Goal: Communication & Community: Answer question/provide support

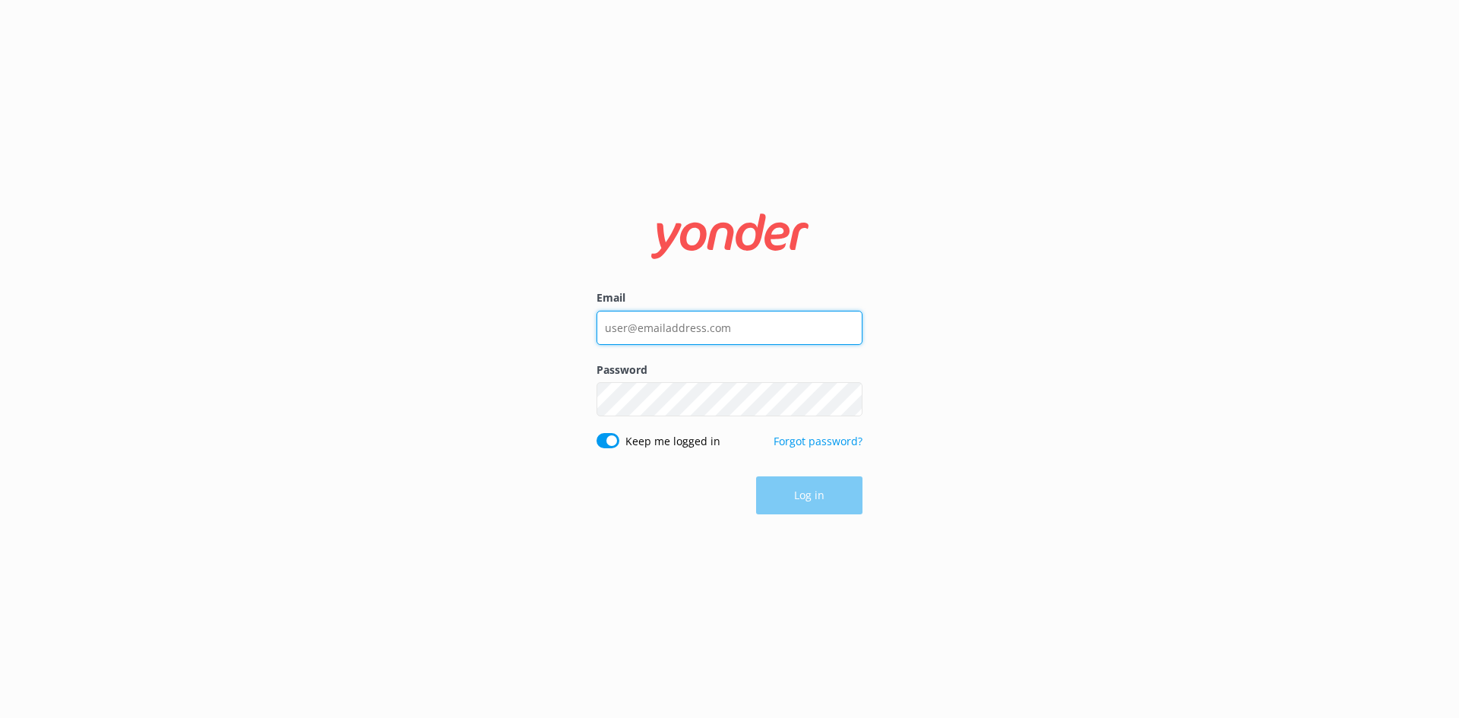
type input "[EMAIL_ADDRESS][DOMAIN_NAME]"
click at [835, 491] on div "Log in" at bounding box center [730, 496] width 266 height 38
click at [803, 496] on button "Log in" at bounding box center [809, 496] width 106 height 38
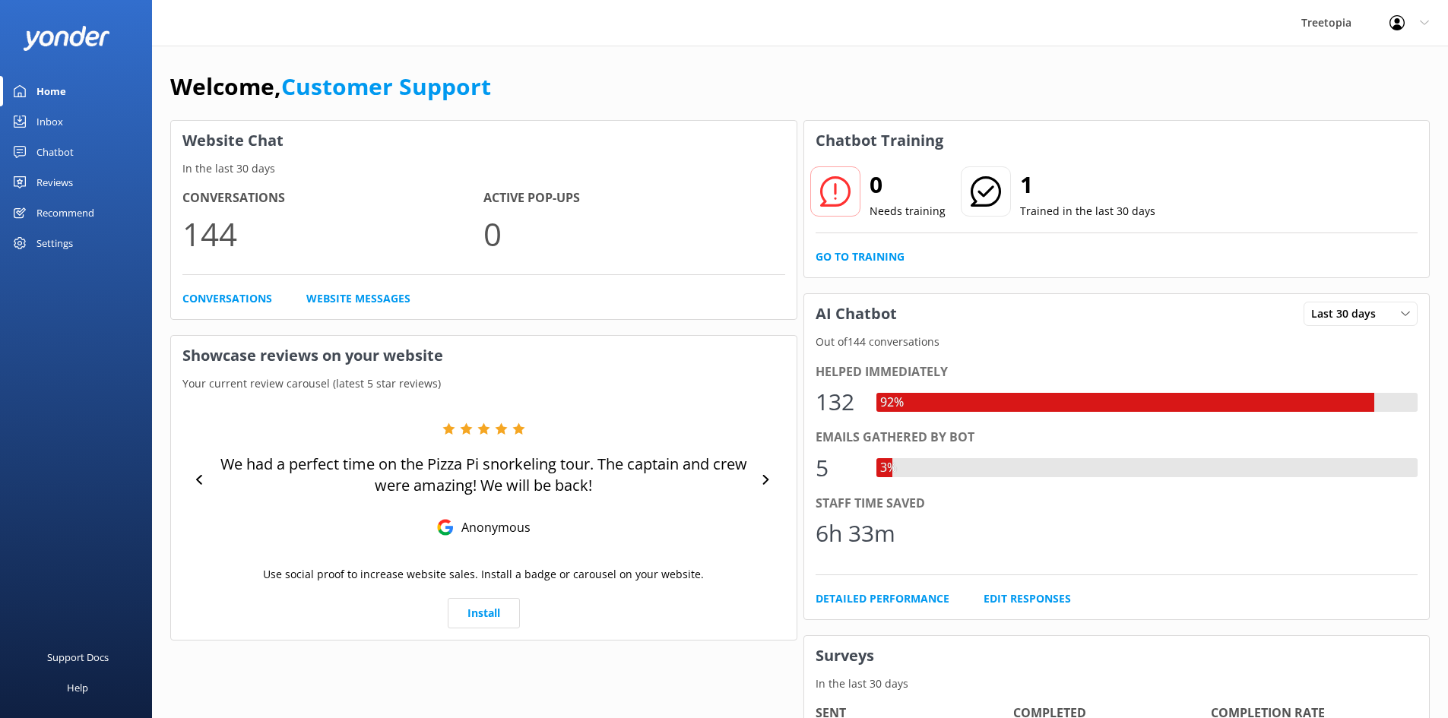
click at [60, 161] on div "Chatbot" at bounding box center [54, 152] width 37 height 30
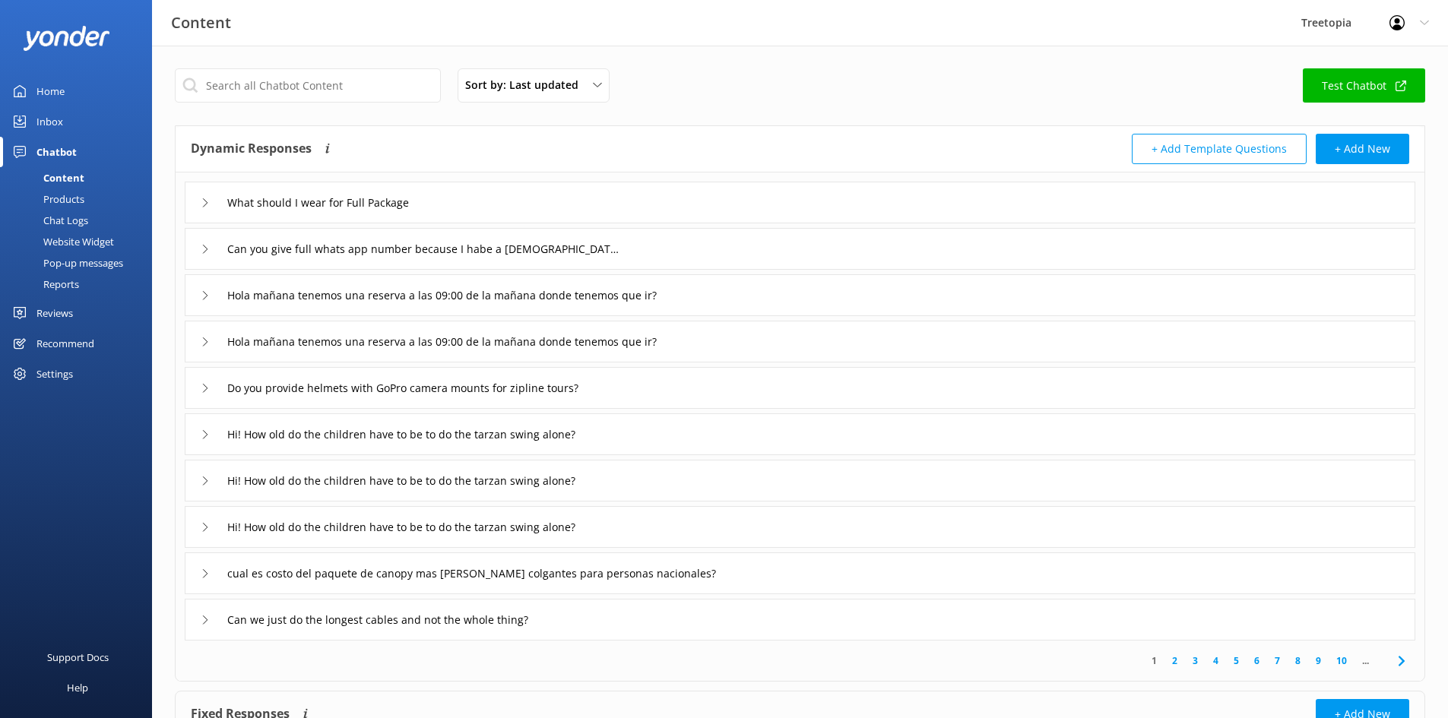
click at [80, 214] on div "Chat Logs" at bounding box center [48, 220] width 79 height 21
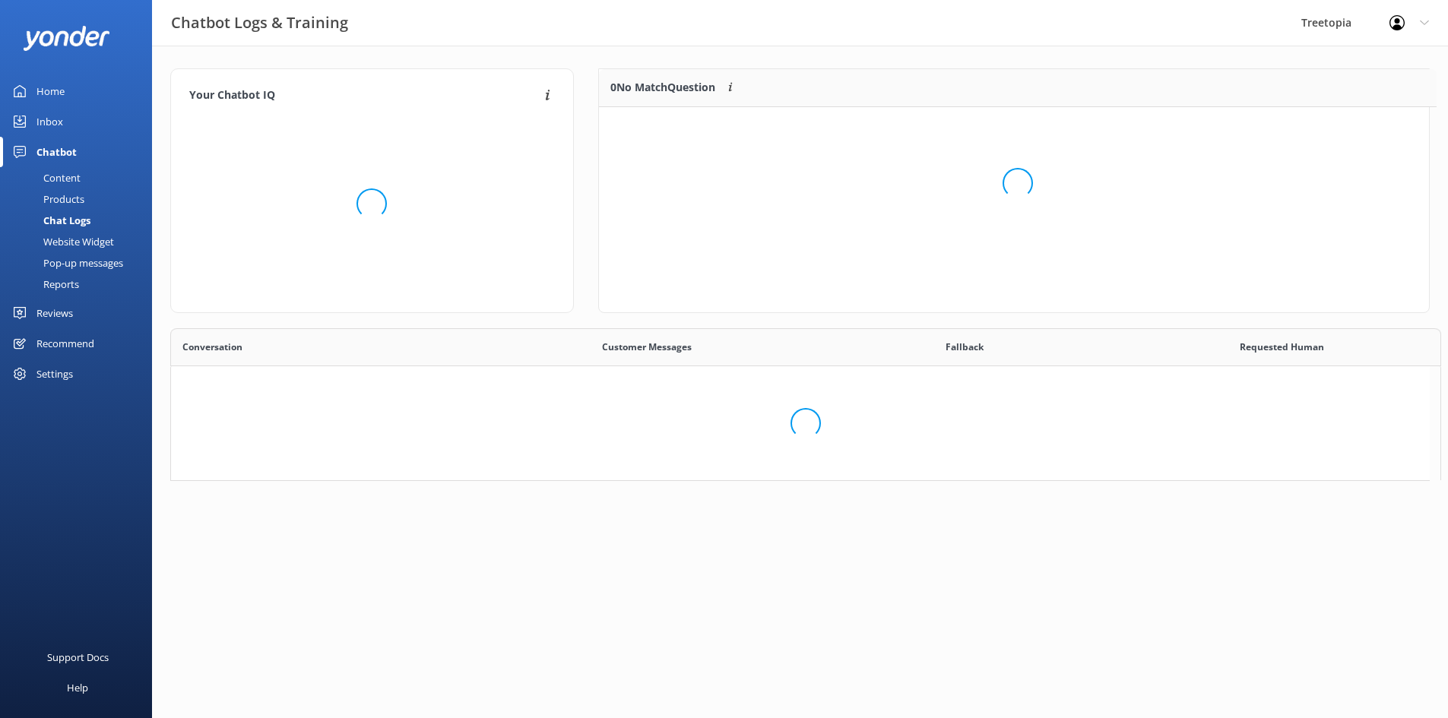
scroll to position [12, 12]
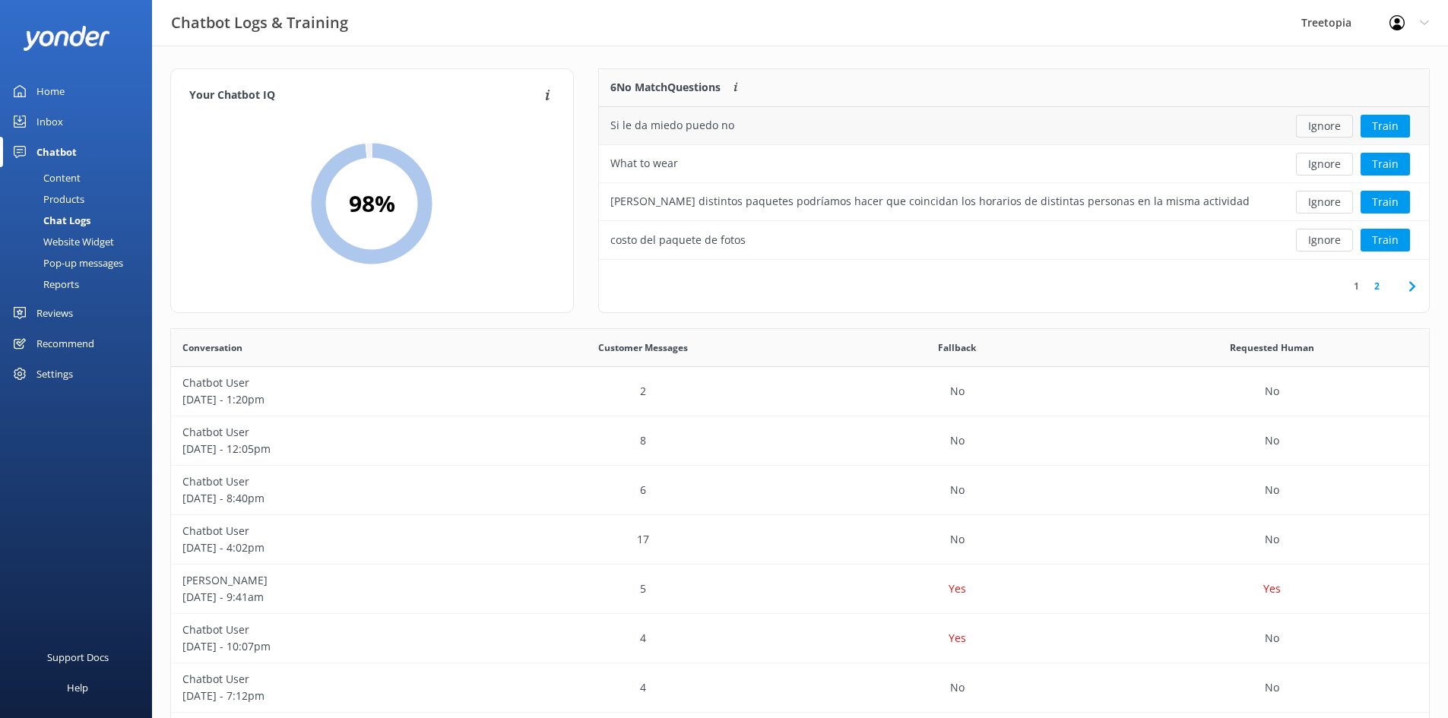
click at [1332, 131] on button "Ignore" at bounding box center [1324, 126] width 57 height 23
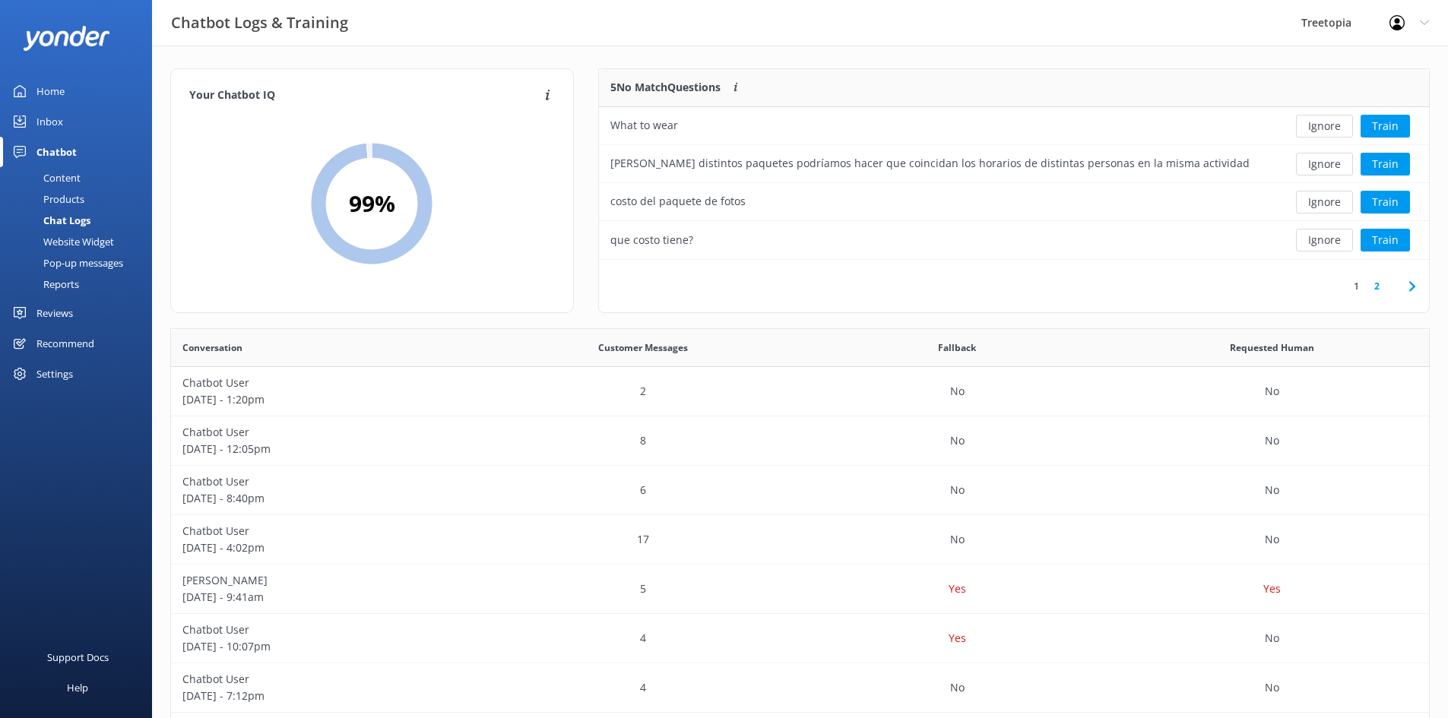
click at [1332, 131] on button "Ignore" at bounding box center [1324, 126] width 57 height 23
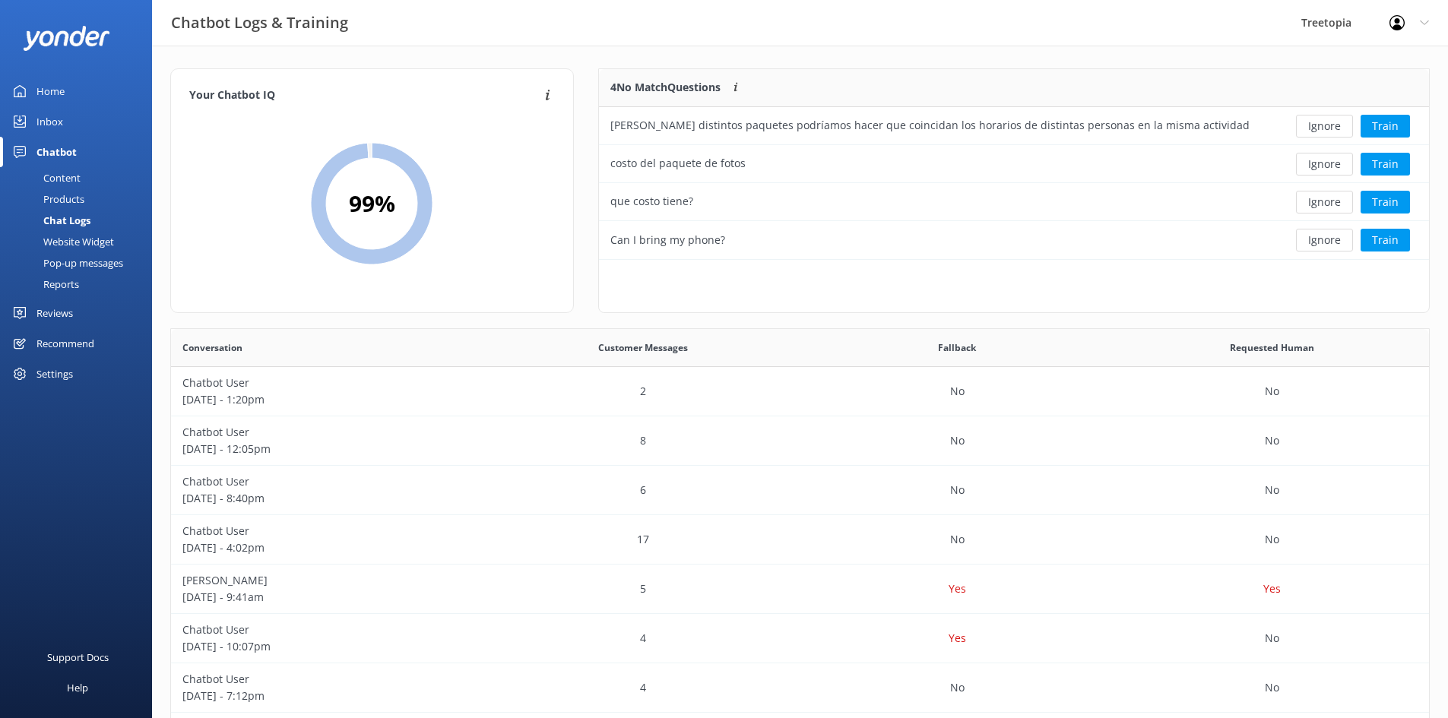
click at [1332, 131] on button "Ignore" at bounding box center [1324, 126] width 57 height 23
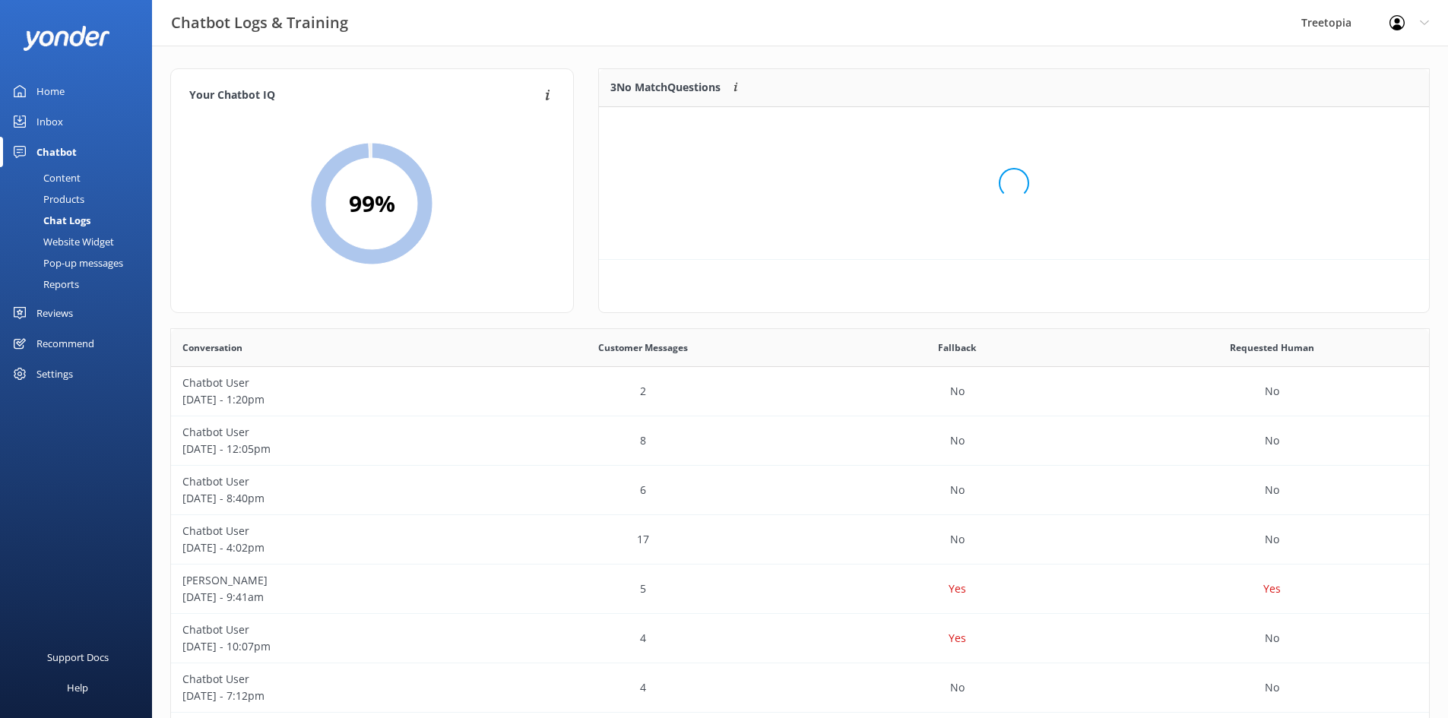
scroll to position [141, 819]
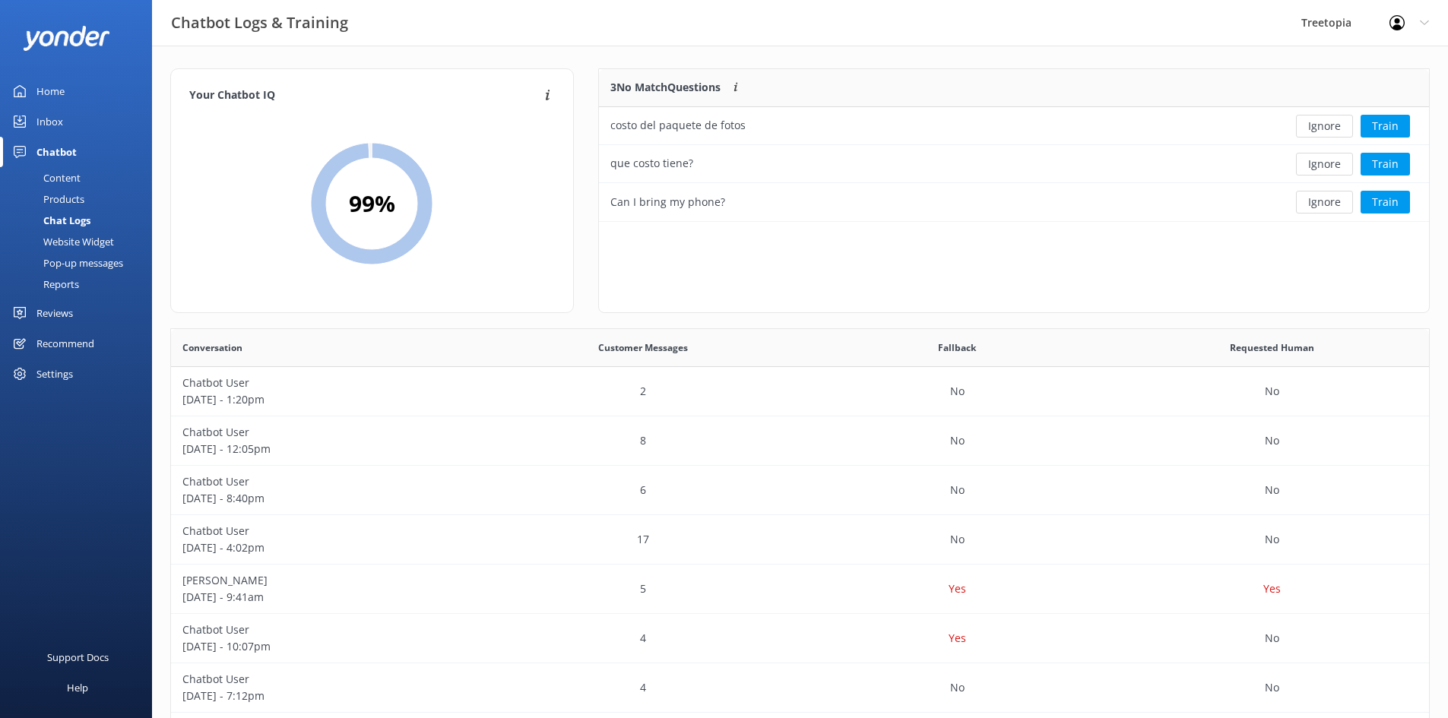
click at [1332, 131] on button "Ignore" at bounding box center [1324, 126] width 57 height 23
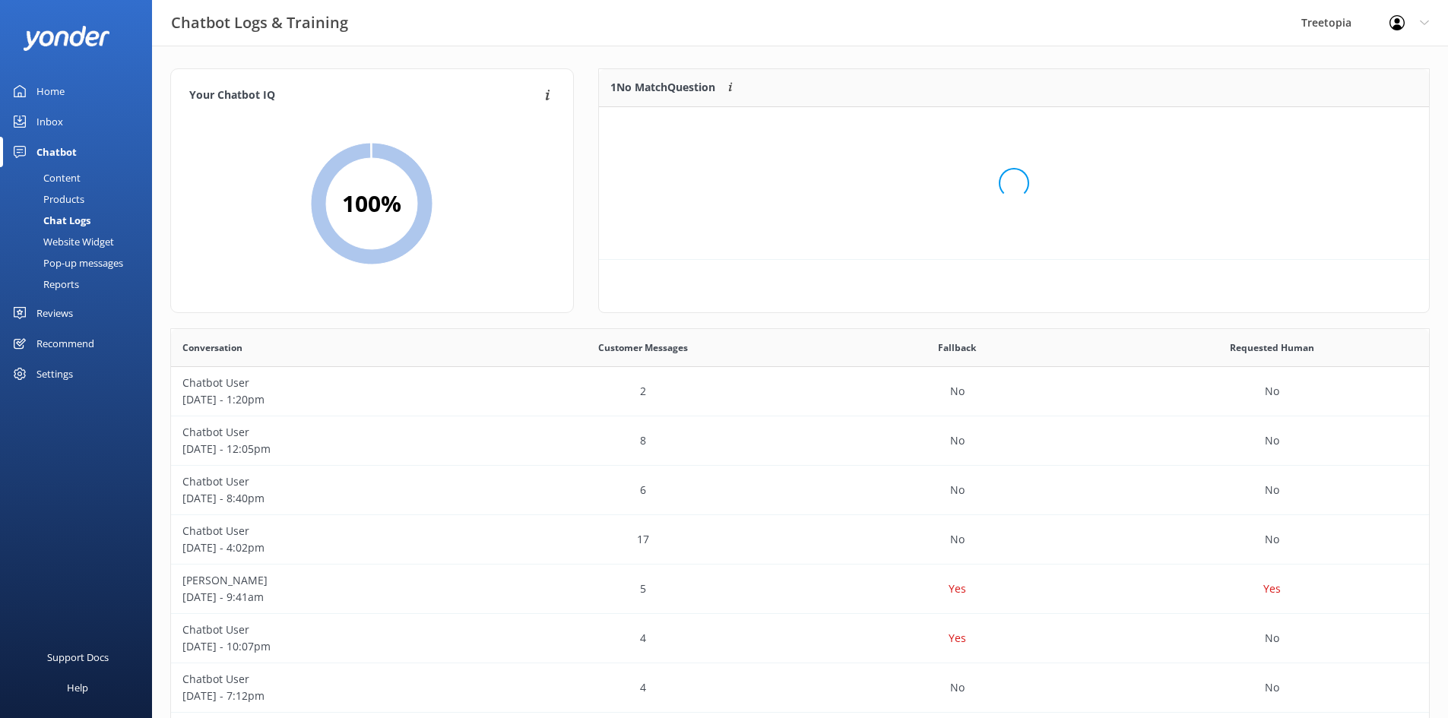
click at [1332, 131] on div "Loading.." at bounding box center [1014, 183] width 800 height 718
click at [1332, 131] on button "Ignore" at bounding box center [1324, 126] width 57 height 23
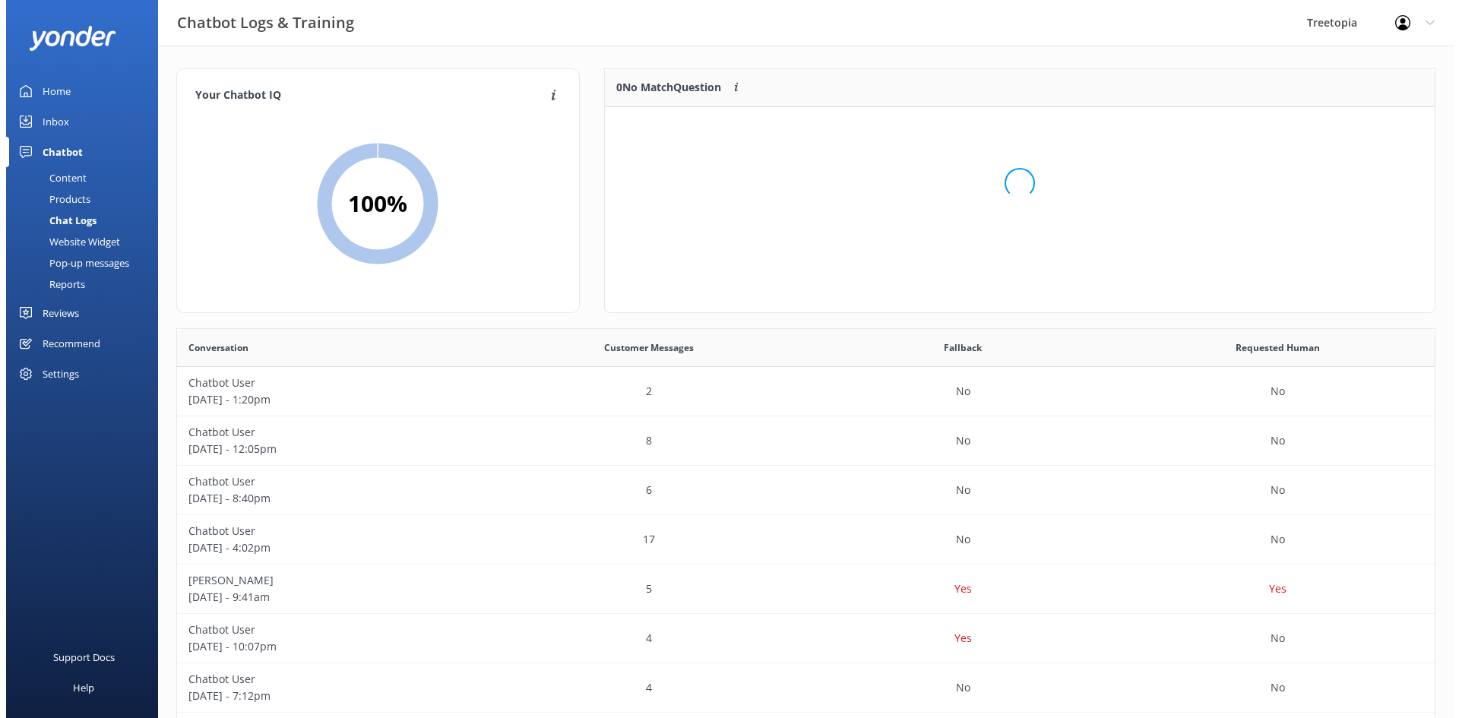
scroll to position [179, 819]
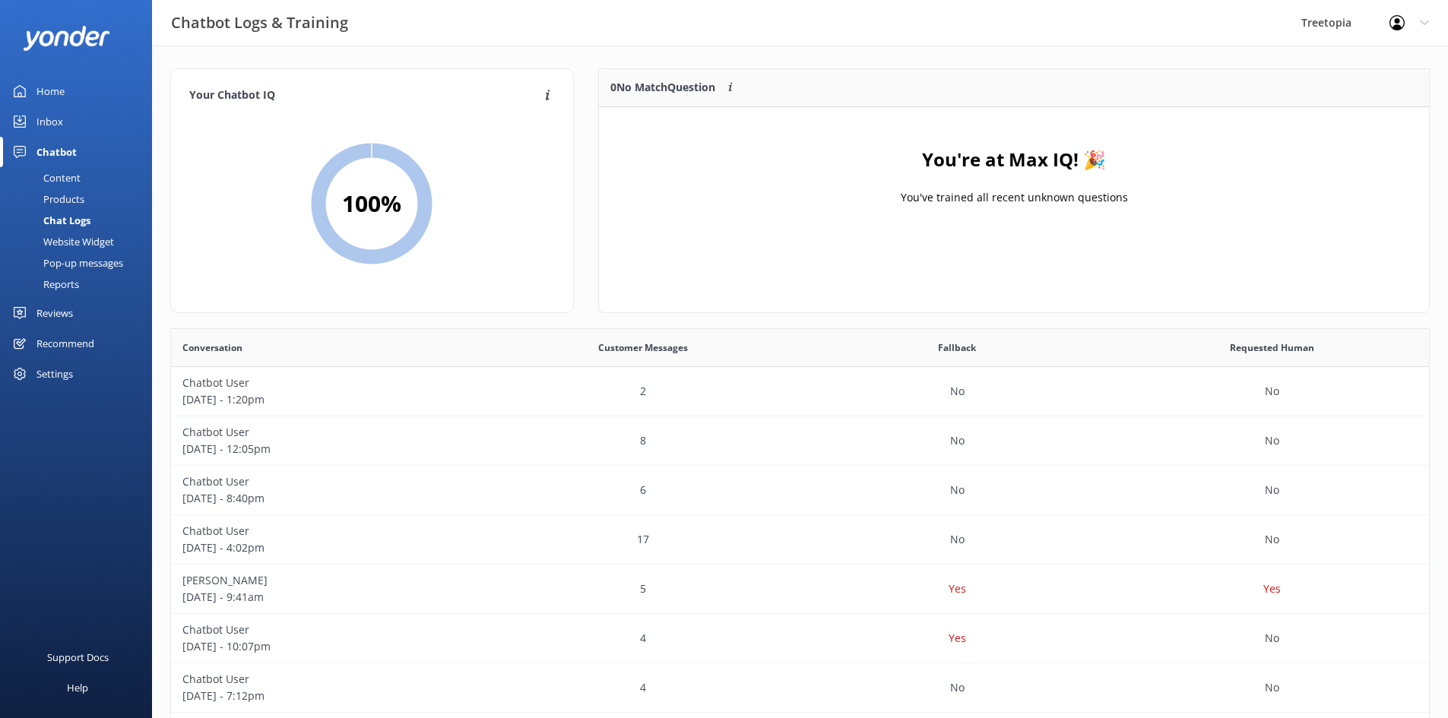
click at [62, 122] on div "Inbox" at bounding box center [49, 121] width 27 height 30
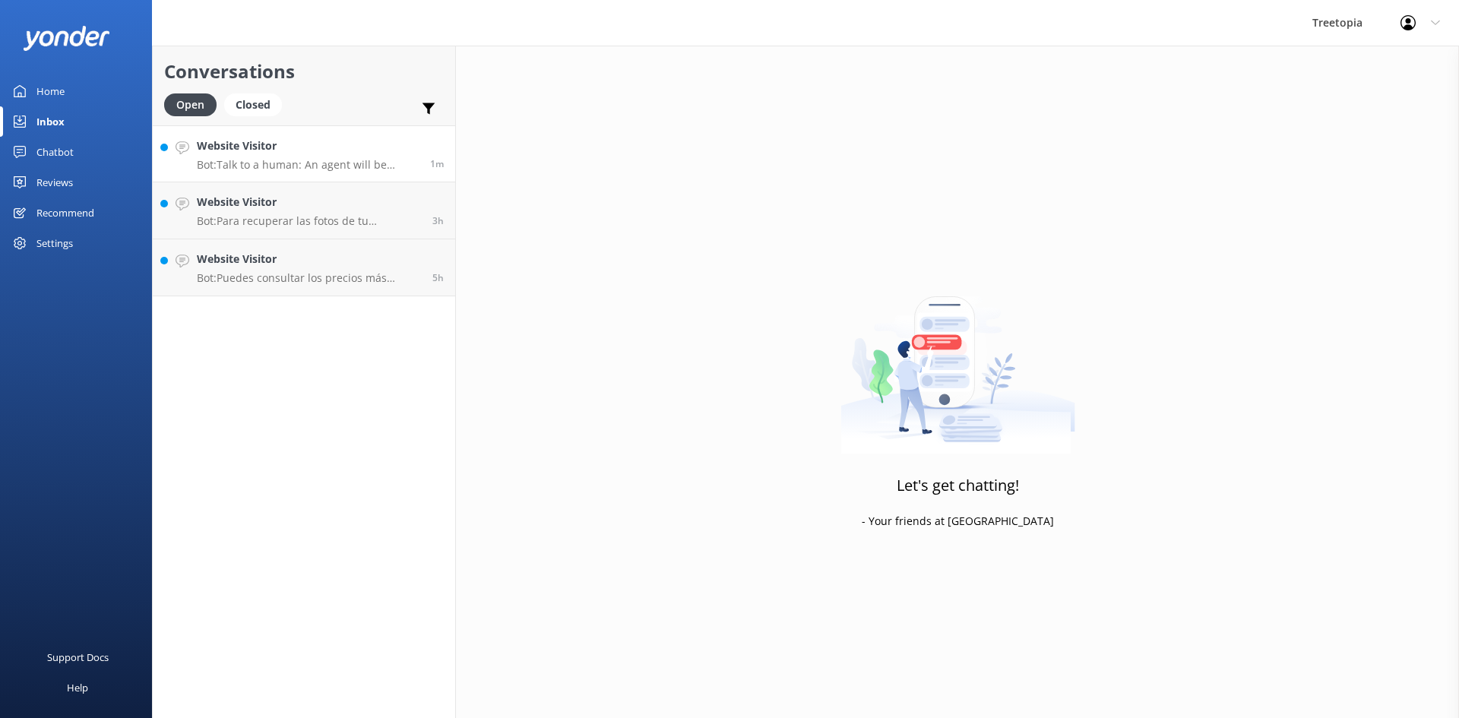
click at [303, 168] on p "Bot: Talk to a human: An agent will be available to assist you shortly! 😊 If yo…" at bounding box center [308, 165] width 222 height 14
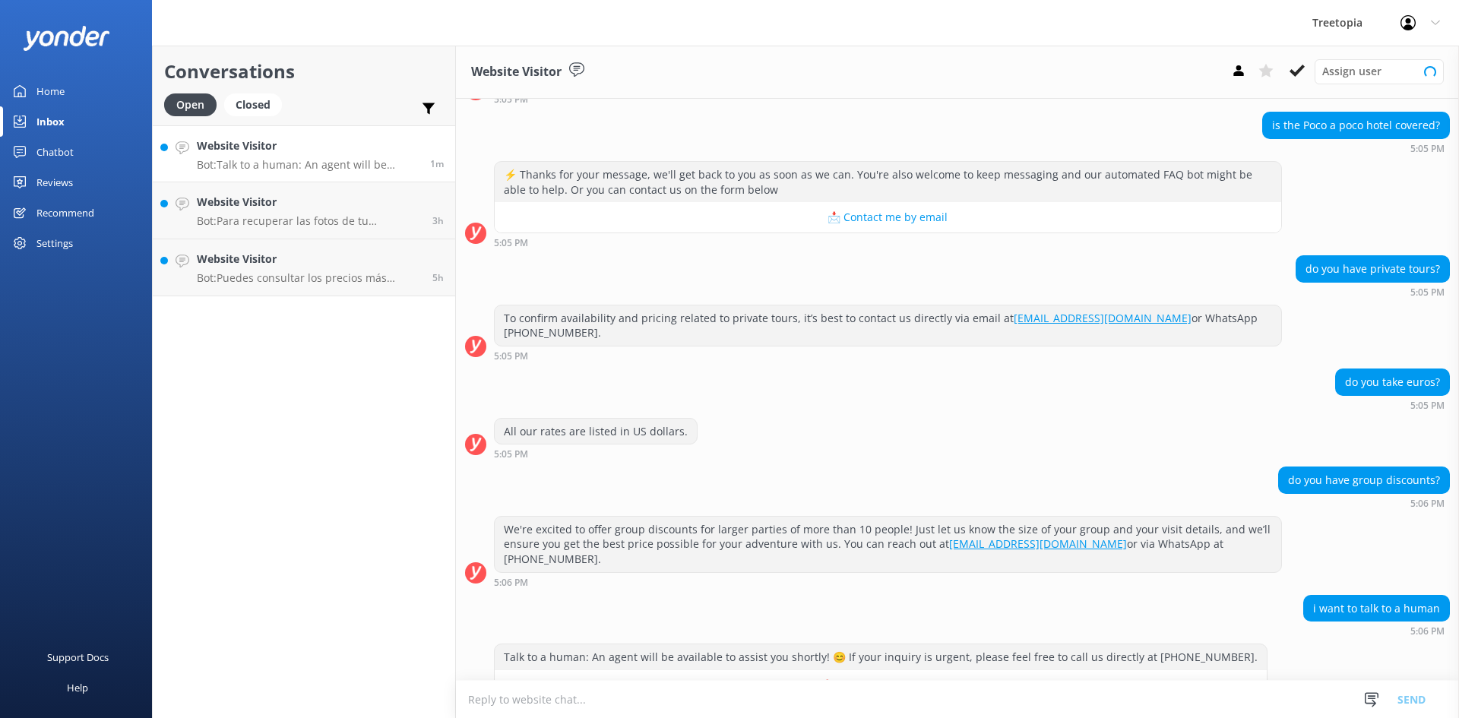
scroll to position [793, 0]
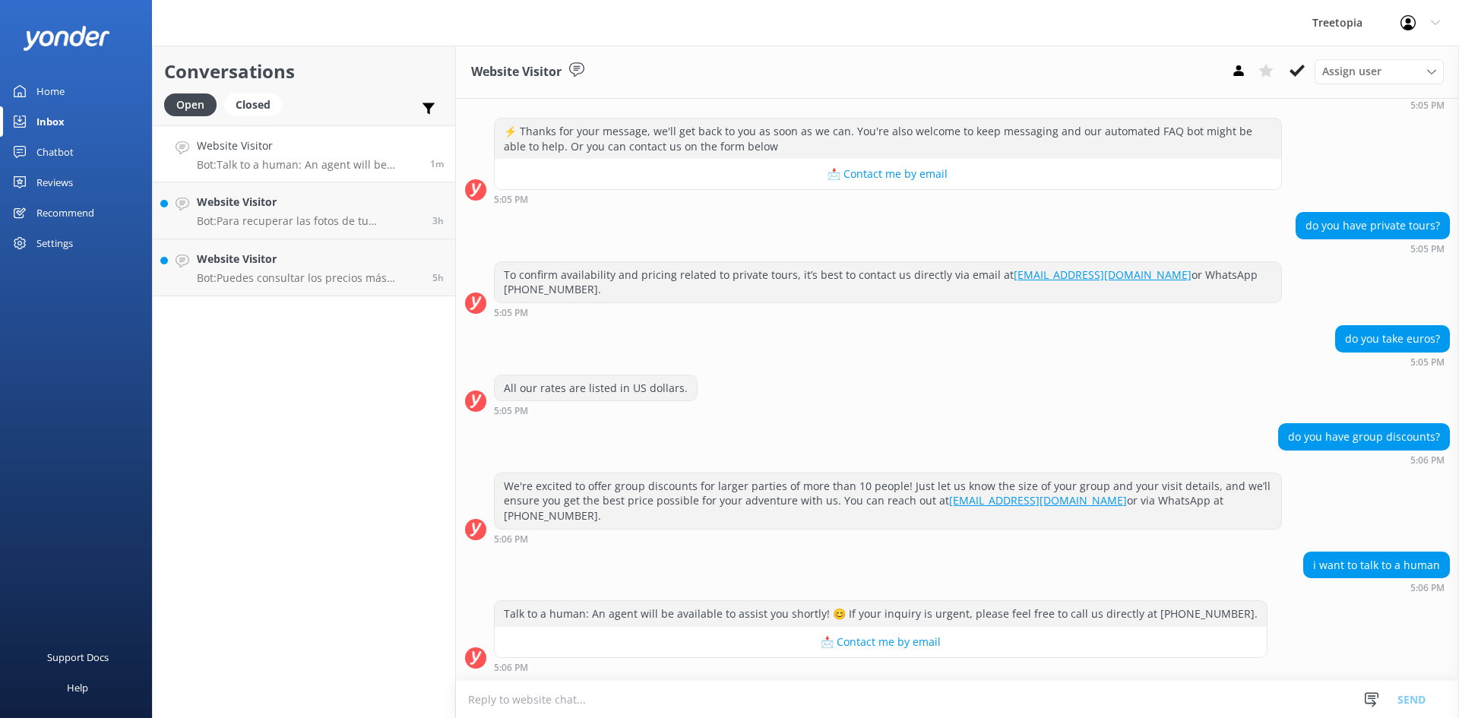
click at [837, 687] on textarea at bounding box center [957, 699] width 1003 height 37
type textarea "g"
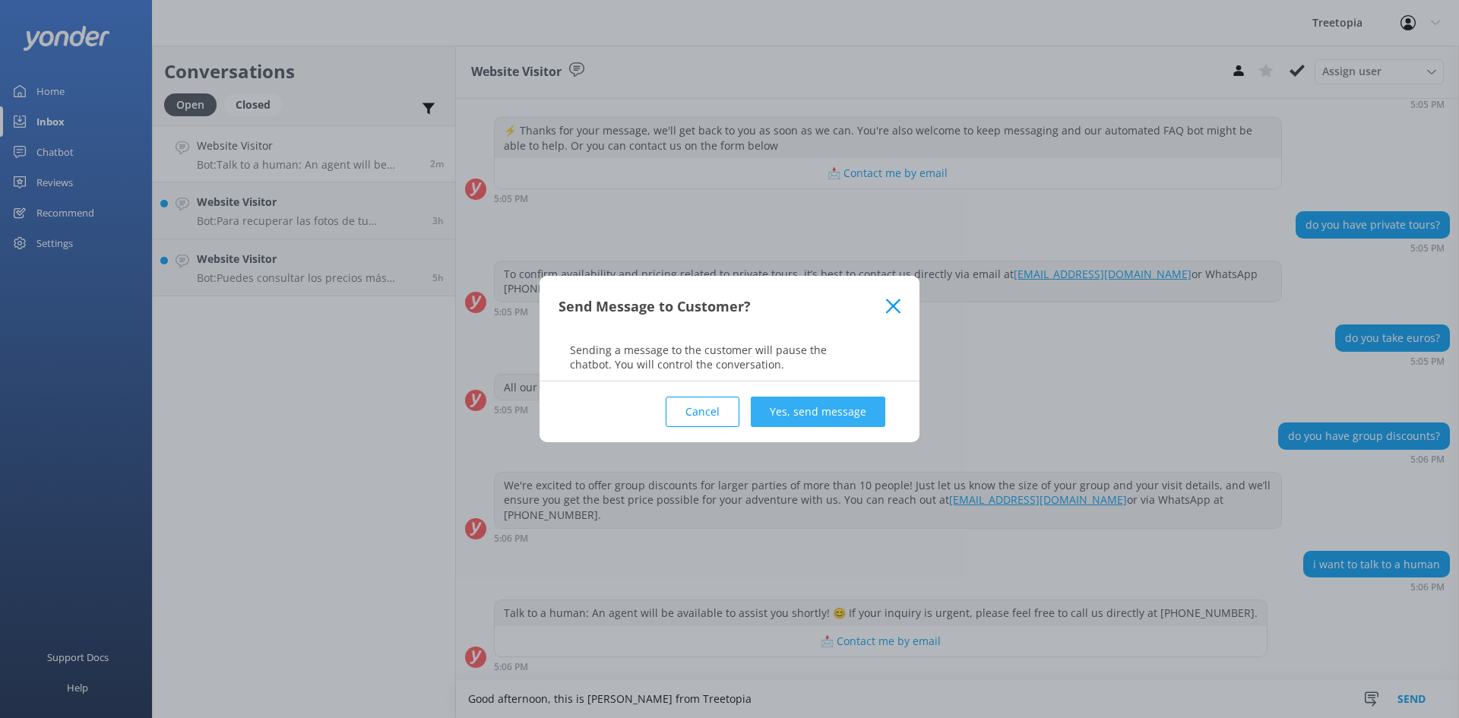
type textarea "Good afternoon, this is [PERSON_NAME] from Treetopia"
click at [843, 401] on button "Yes, send message" at bounding box center [818, 412] width 135 height 30
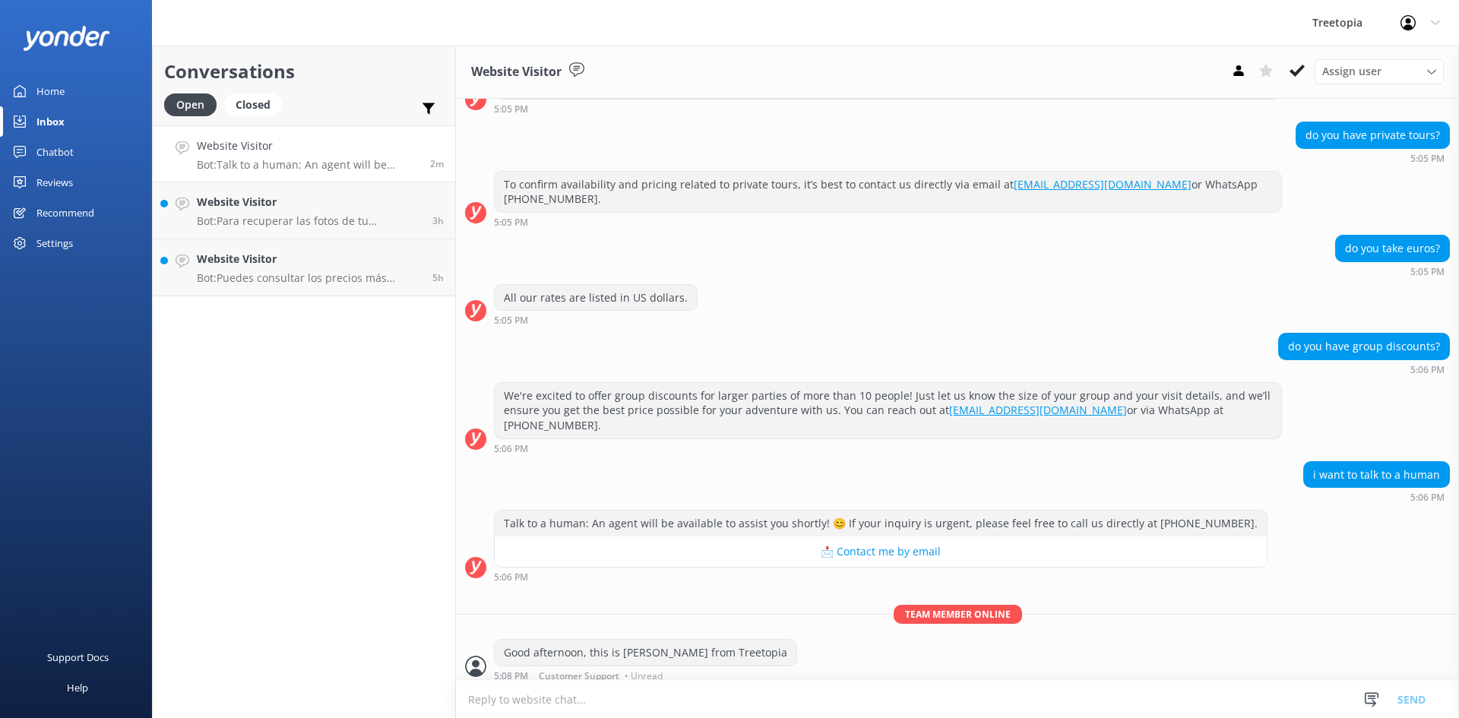
scroll to position [892, 0]
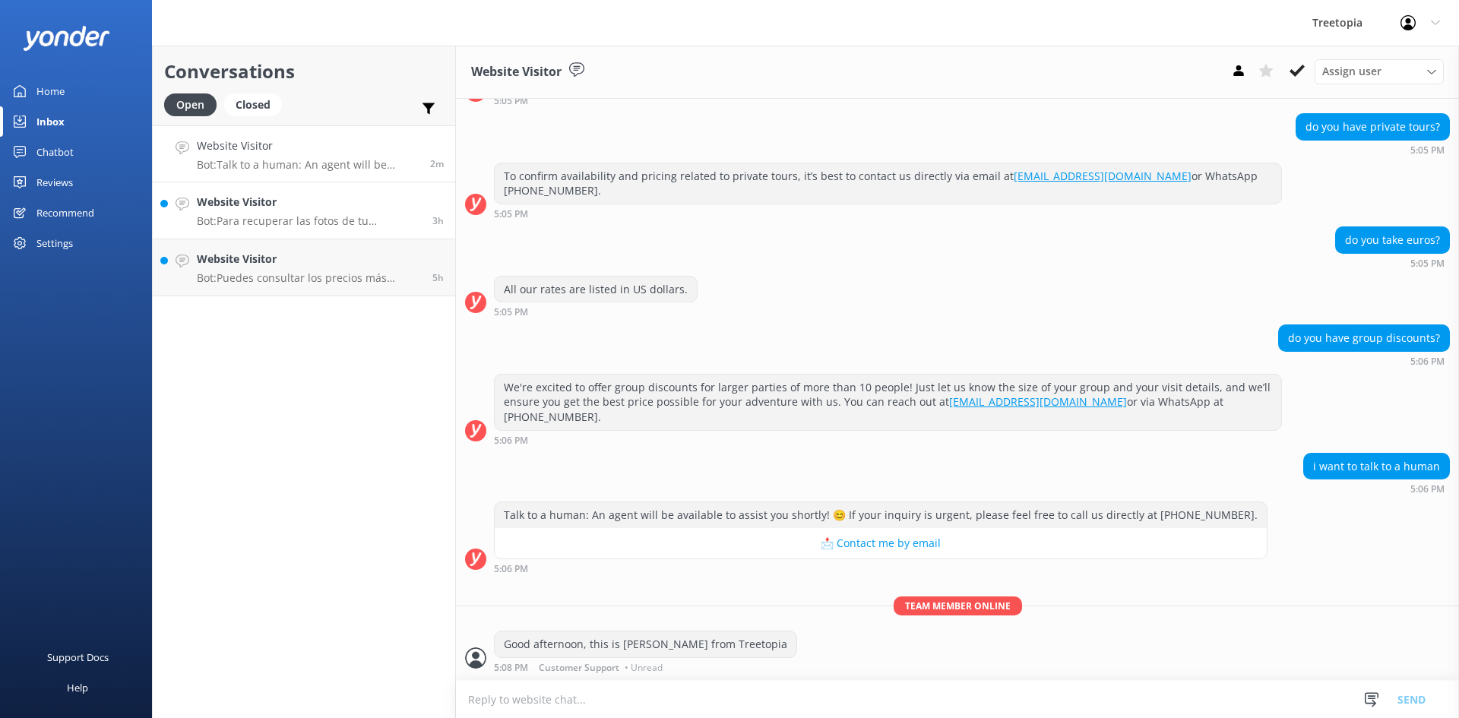
click at [233, 214] on p "Bot: Para recuperar las fotos de tu experiencia, por favor envía un correo elec…" at bounding box center [309, 221] width 224 height 14
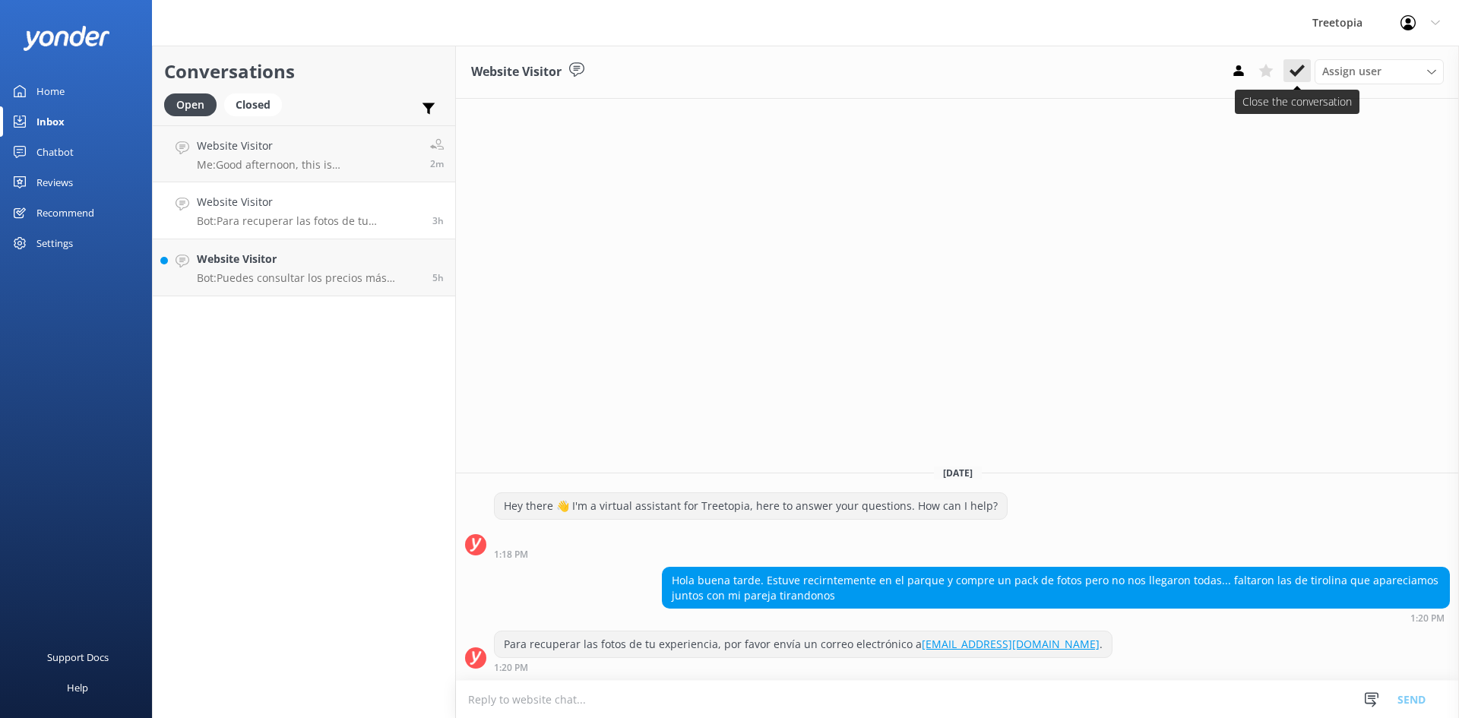
click at [1298, 73] on use at bounding box center [1297, 71] width 15 height 12
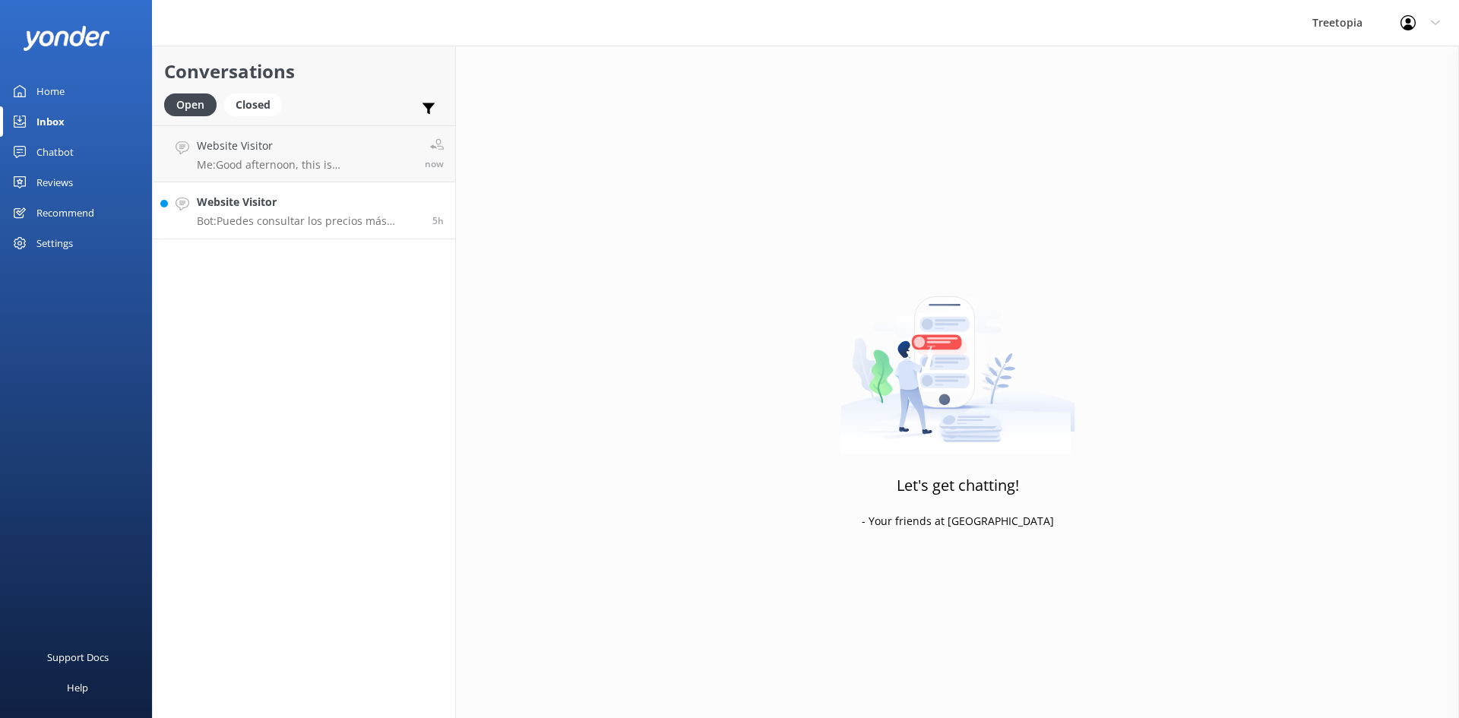
click at [293, 221] on p "Bot: Puedes consultar los precios más recientes y reservar tu experiencia direc…" at bounding box center [309, 221] width 224 height 14
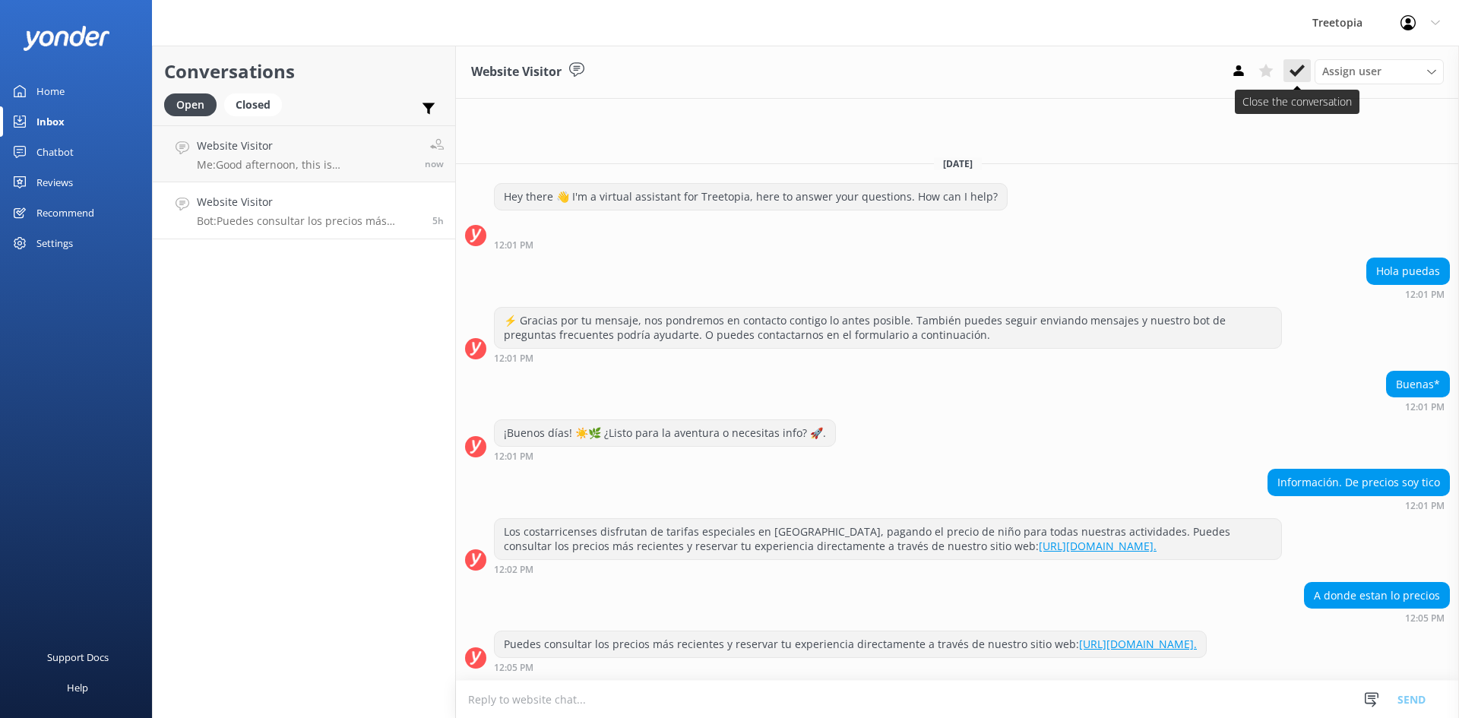
click at [1295, 67] on icon at bounding box center [1297, 70] width 15 height 15
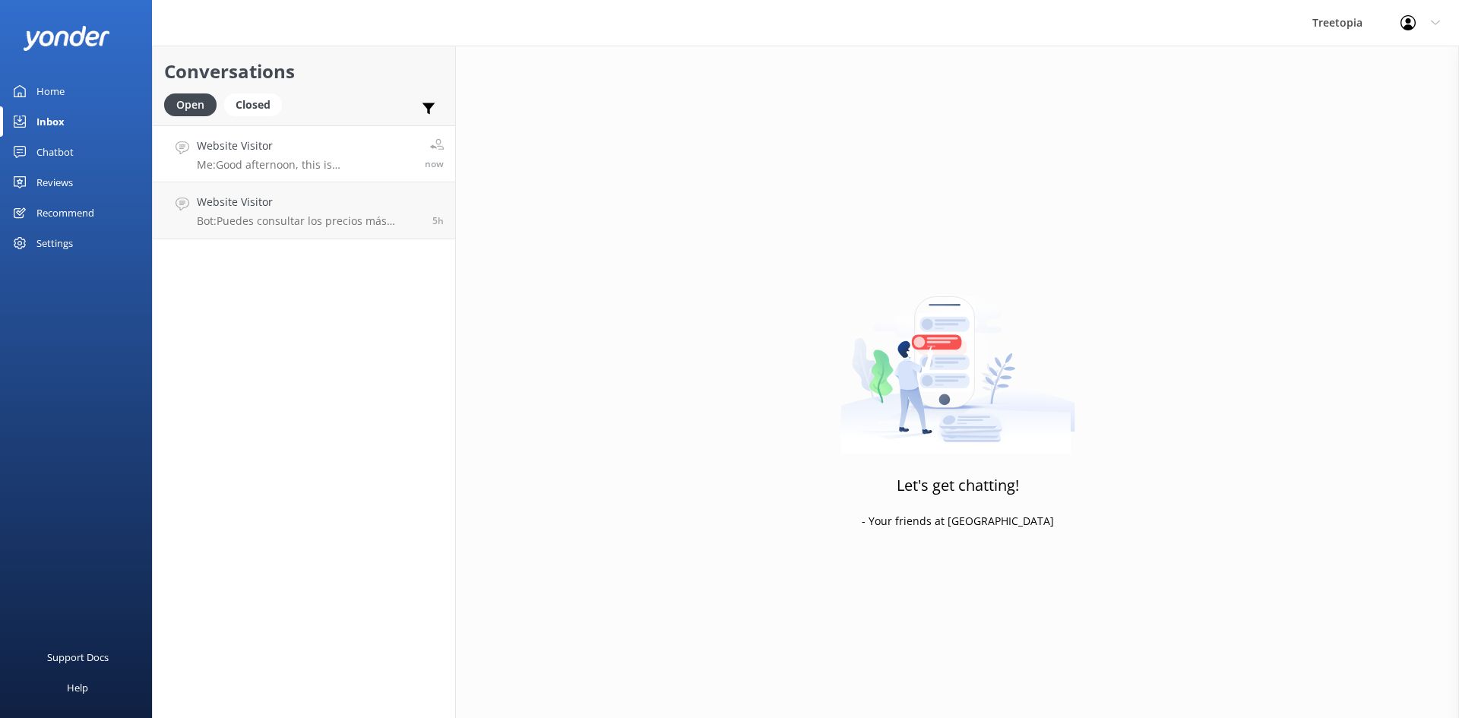
click at [337, 150] on h4 "Website Visitor" at bounding box center [305, 146] width 217 height 17
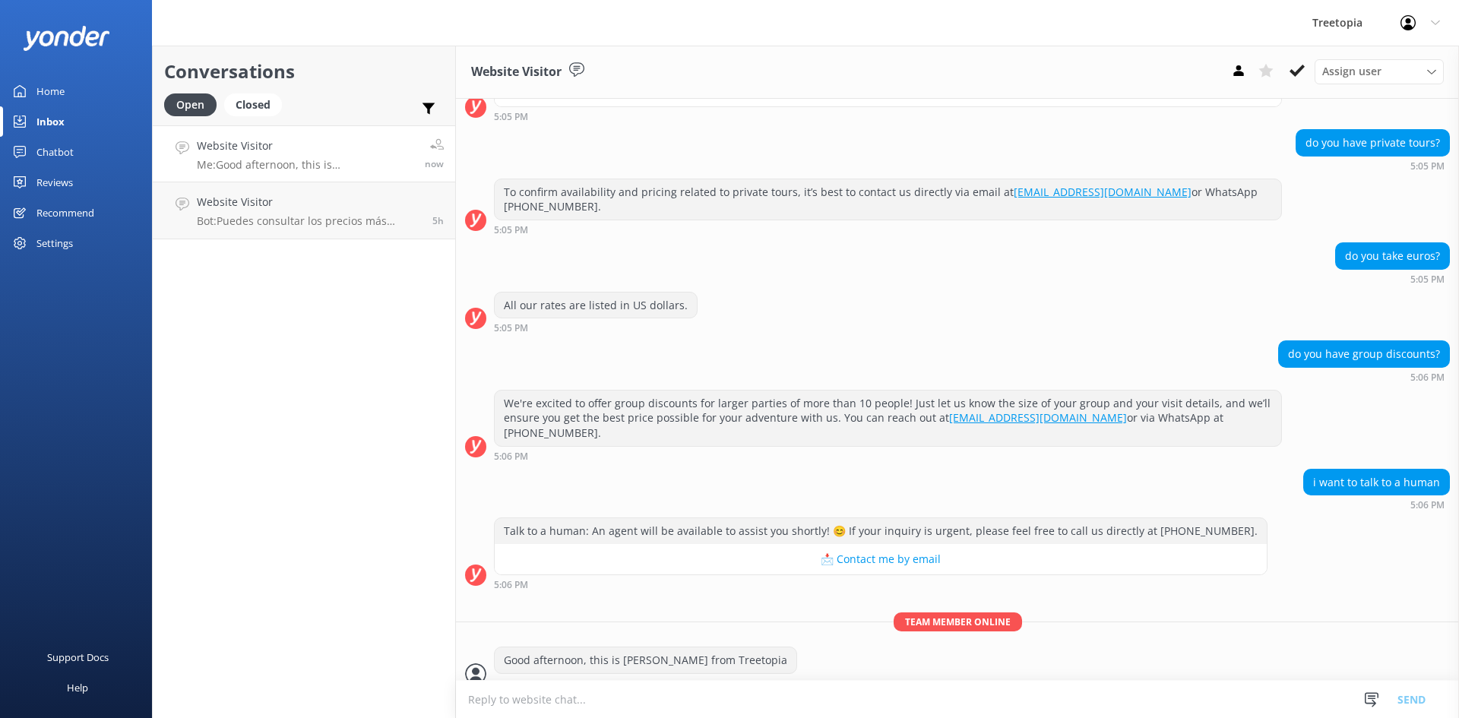
scroll to position [892, 0]
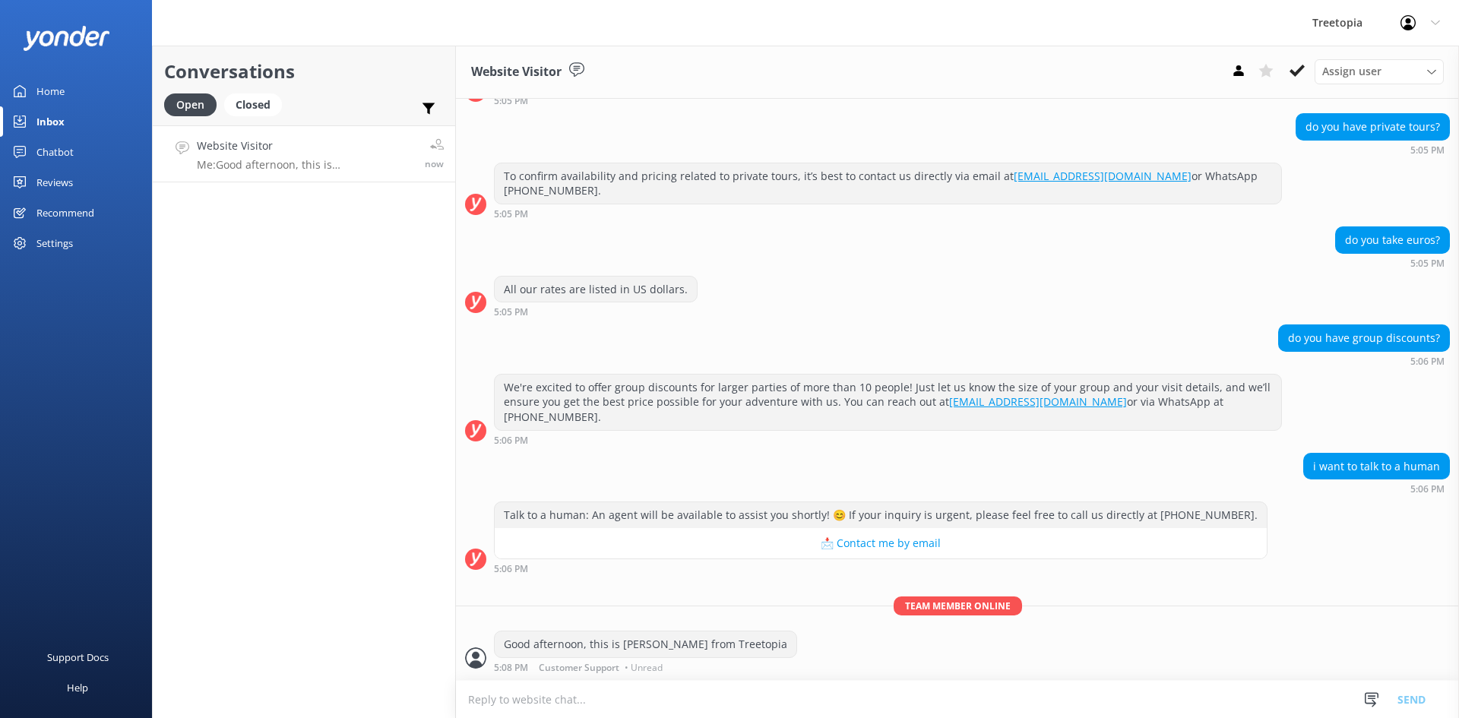
click at [626, 692] on textarea at bounding box center [957, 699] width 1003 height 37
type textarea "How can i help you?"
